Goal: Task Accomplishment & Management: Manage account settings

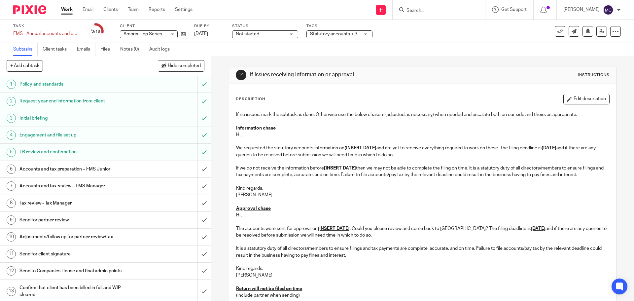
drag, startPoint x: 141, startPoint y: 0, endPoint x: 390, endPoint y: 96, distance: 266.8
click at [390, 96] on div "Description Edit description" at bounding box center [423, 99] width 374 height 11
click at [424, 9] on input "Search" at bounding box center [435, 11] width 59 height 6
type input "art"
click at [439, 25] on link at bounding box center [446, 26] width 82 height 10
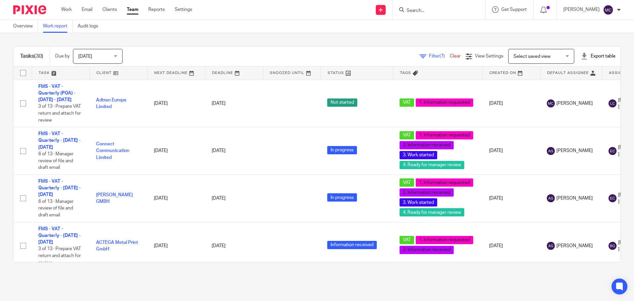
click at [430, 12] on input "Search" at bounding box center [435, 11] width 59 height 6
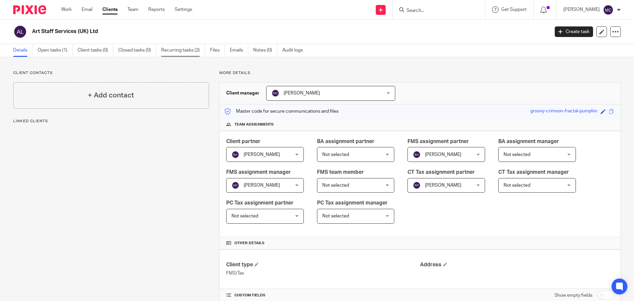
drag, startPoint x: 180, startPoint y: 50, endPoint x: 185, endPoint y: 51, distance: 4.8
click at [181, 50] on link "Recurring tasks (2)" at bounding box center [183, 50] width 44 height 13
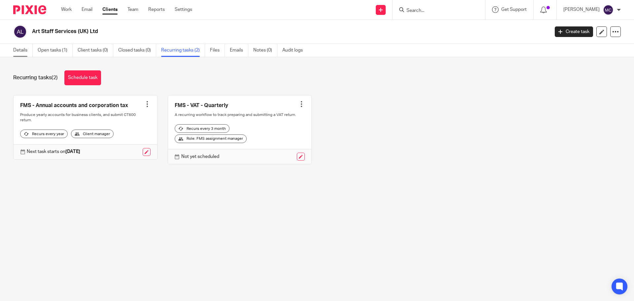
click at [20, 48] on link "Details" at bounding box center [22, 50] width 19 height 13
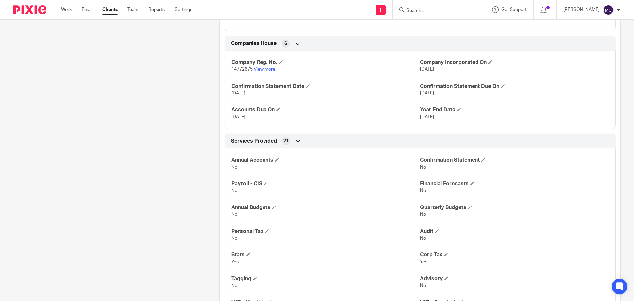
scroll to position [218, 0]
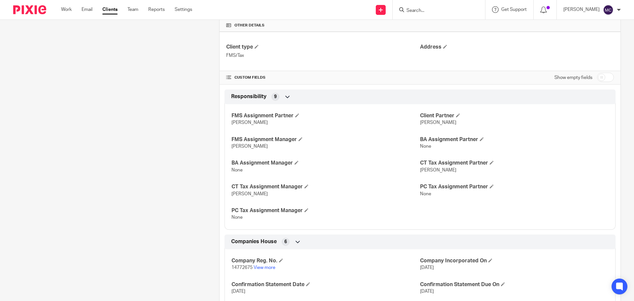
click at [600, 78] on input "checkbox" at bounding box center [605, 77] width 17 height 9
checkbox input "true"
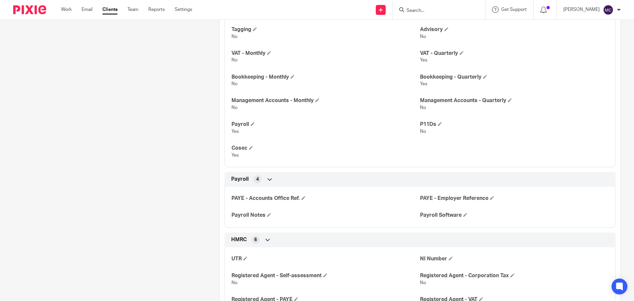
scroll to position [1268, 0]
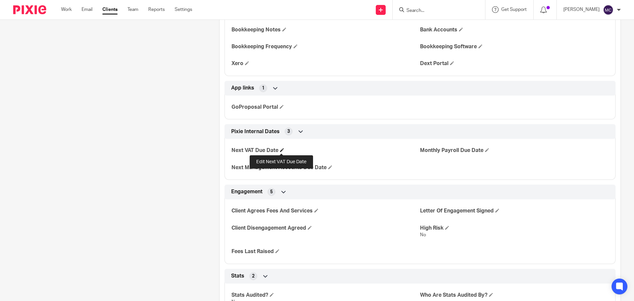
click at [282, 152] on span at bounding box center [282, 150] width 4 height 4
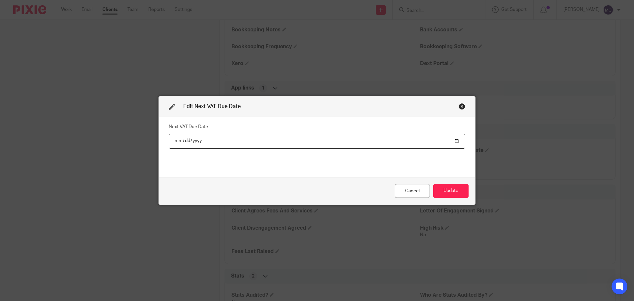
click at [458, 140] on input "date" at bounding box center [317, 141] width 297 height 15
click at [206, 141] on input "date" at bounding box center [317, 141] width 297 height 15
click at [452, 141] on input "date" at bounding box center [317, 141] width 297 height 15
click at [454, 142] on input "date" at bounding box center [317, 141] width 297 height 15
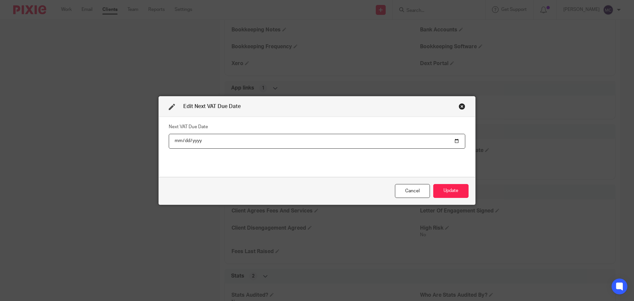
type input "2025-11-07"
click at [294, 162] on div "Next VAT Due Date 2025-11-07" at bounding box center [317, 147] width 297 height 50
click at [445, 193] on button "Update" at bounding box center [450, 191] width 35 height 14
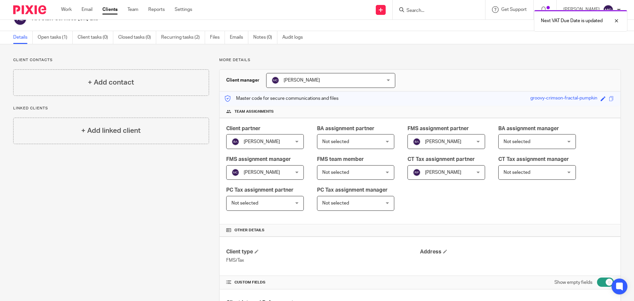
scroll to position [0, 0]
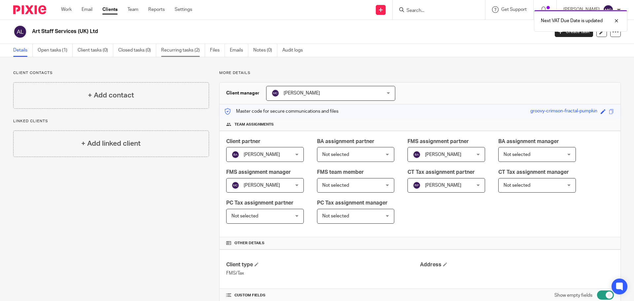
click at [163, 54] on link "Recurring tasks (2)" at bounding box center [183, 50] width 44 height 13
